Goal: Find specific page/section: Find specific page/section

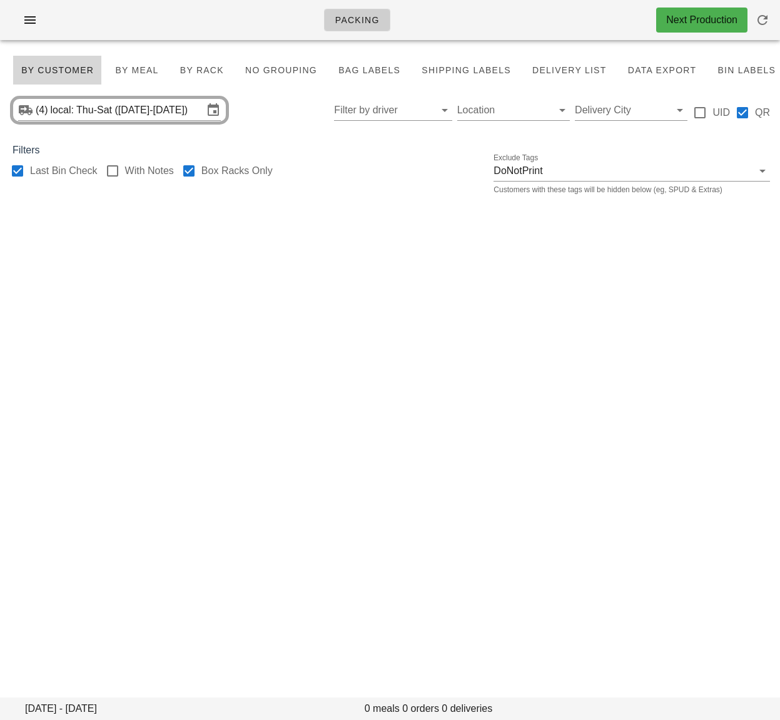
click at [186, 170] on div at bounding box center [188, 170] width 21 height 21
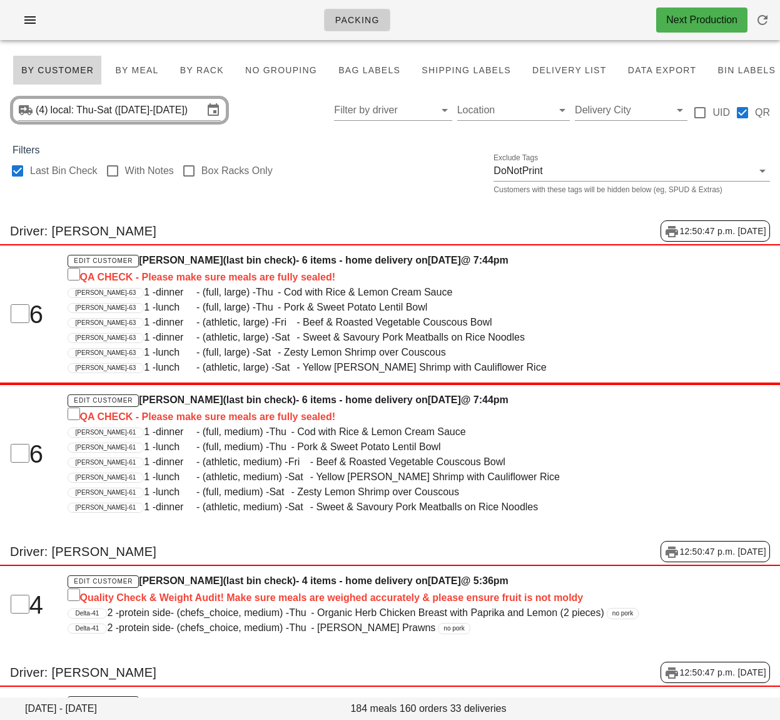
click at [192, 171] on div at bounding box center [188, 170] width 21 height 21
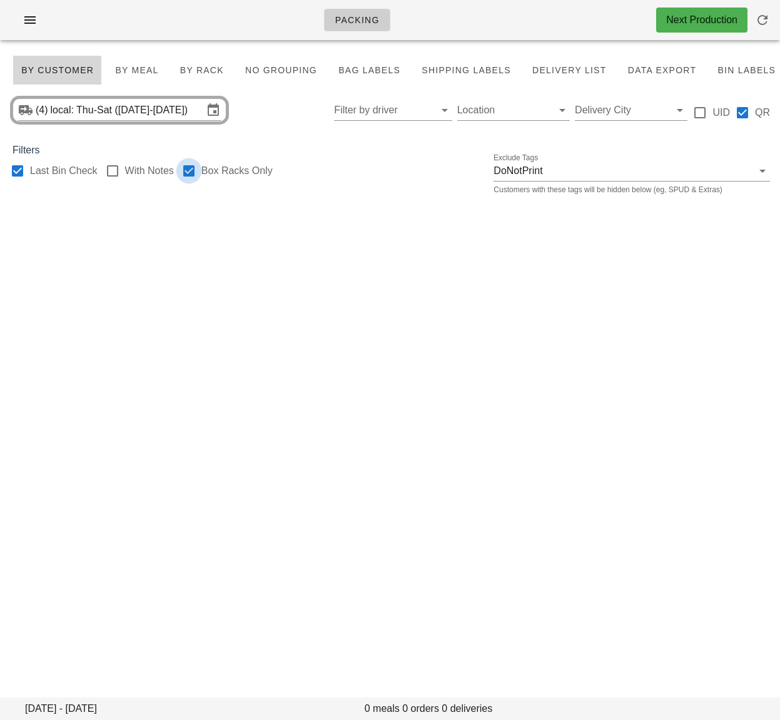
click at [190, 170] on div at bounding box center [188, 170] width 21 height 21
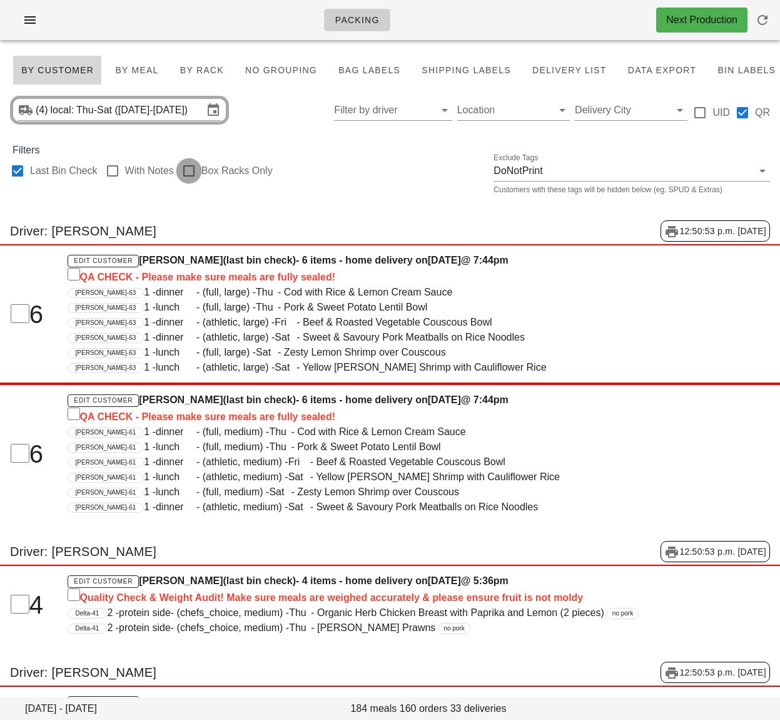
checkbox input "false"
click at [372, 166] on div "Last Bin Check With Notes Box Racks Only Exclude Tags DoNotPrint Customers with…" at bounding box center [390, 178] width 780 height 40
click at [210, 69] on span "By Rack" at bounding box center [202, 70] width 44 height 10
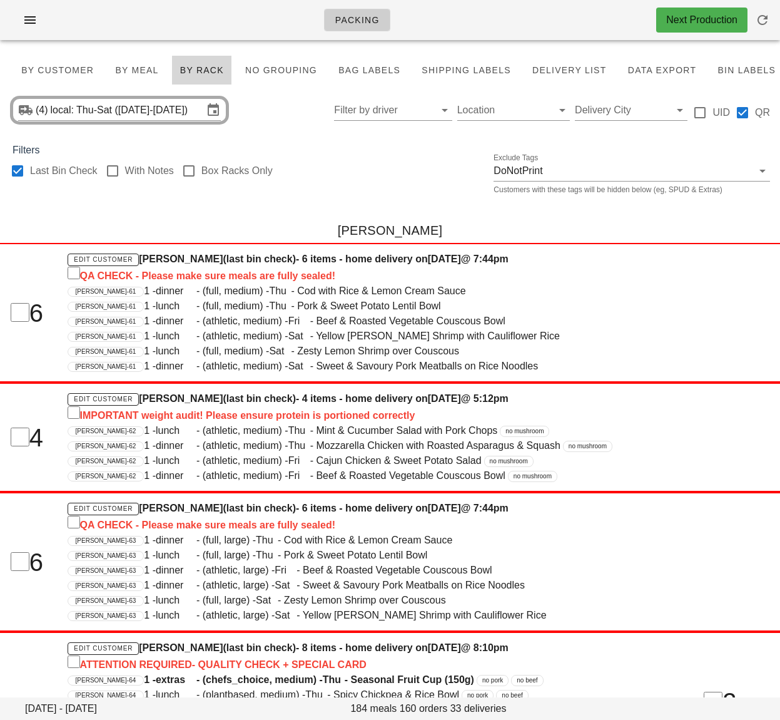
click at [424, 221] on div "[PERSON_NAME]" at bounding box center [390, 230] width 780 height 40
